Goal: Book appointment/travel/reservation

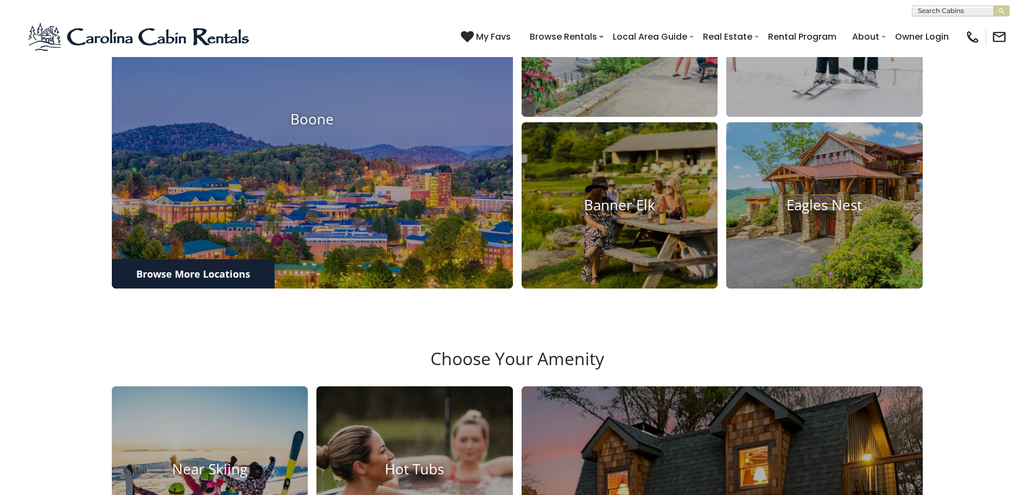
scroll to position [814, 0]
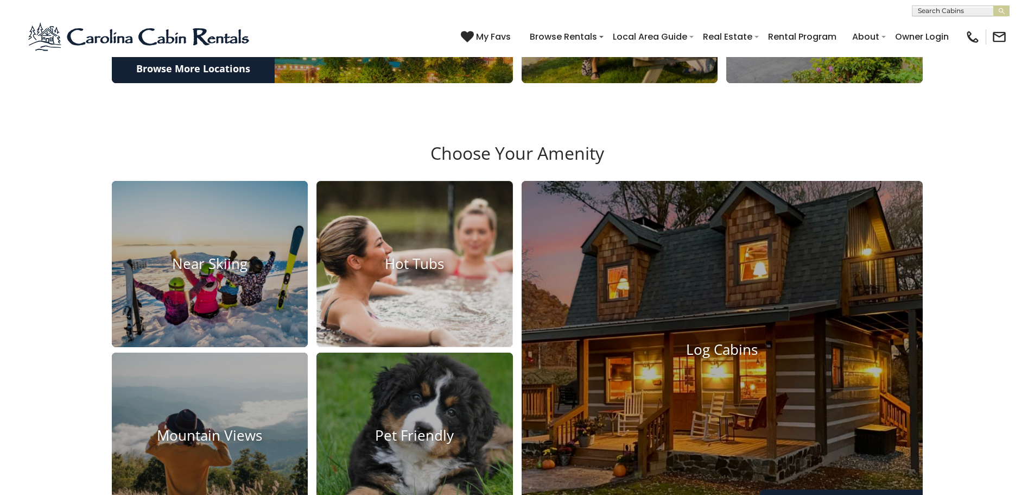
click at [398, 224] on img at bounding box center [415, 264] width 216 height 182
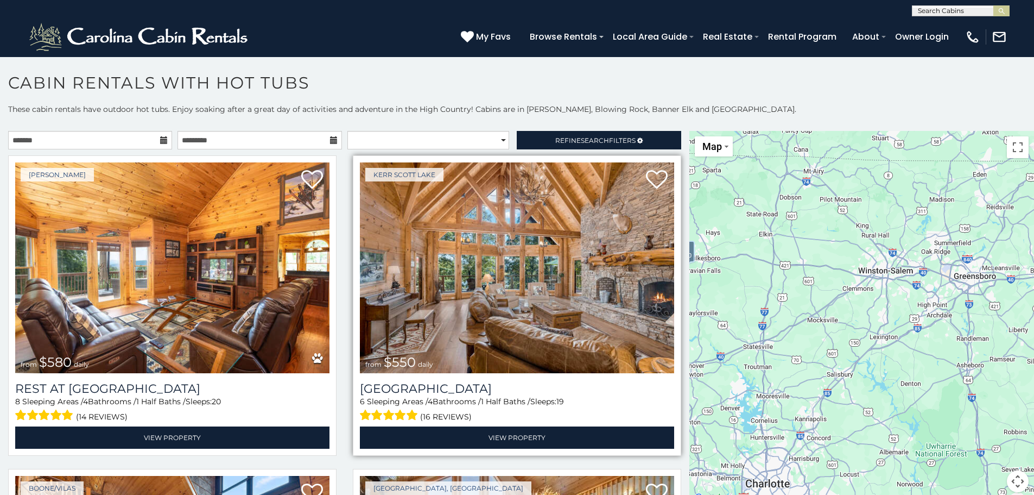
drag, startPoint x: 985, startPoint y: 329, endPoint x: 672, endPoint y: 302, distance: 314.4
click at [672, 131] on main "**********" at bounding box center [517, 131] width 1034 height 0
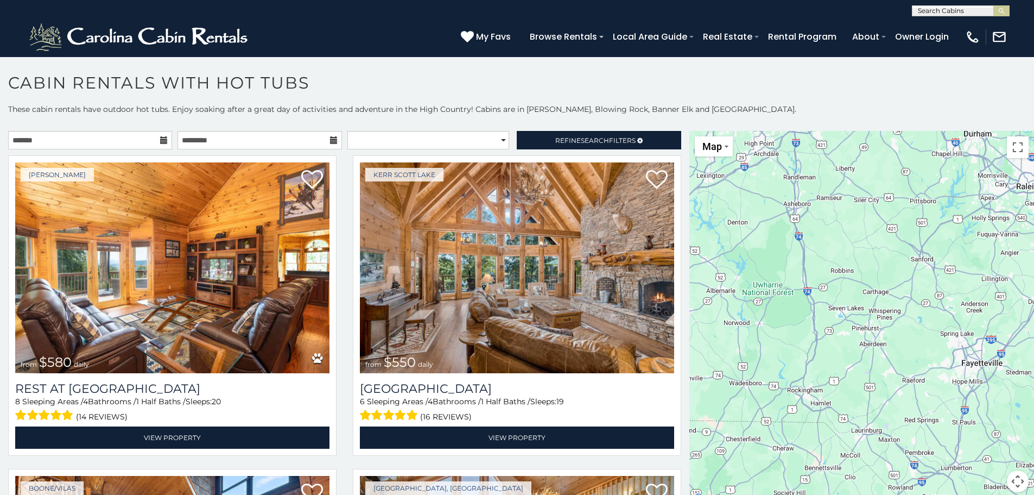
drag, startPoint x: 927, startPoint y: 304, endPoint x: 754, endPoint y: 143, distance: 236.6
click at [754, 143] on div "$580 $550 $349 $535 $375 $480 $400 $451 $460 $1,095 $315 $315 $230 $400 $425 $6…" at bounding box center [861, 318] width 345 height 374
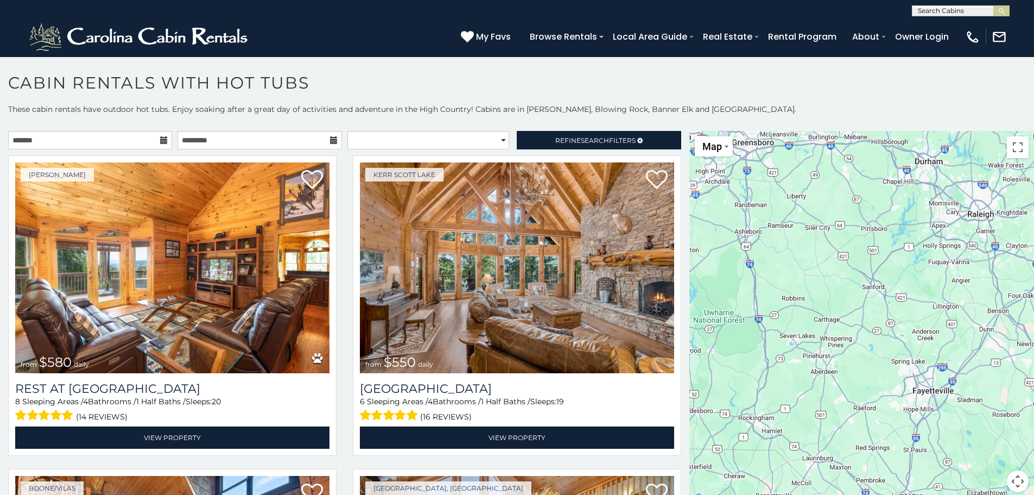
drag, startPoint x: 782, startPoint y: 242, endPoint x: 734, endPoint y: 269, distance: 55.2
click at [734, 269] on div "$580 $550 $349 $535 $375 $480 $400 $451 $460 $1,095 $315 $315 $230 $400 $425 $6…" at bounding box center [861, 318] width 345 height 374
